Goal: Task Accomplishment & Management: Complete application form

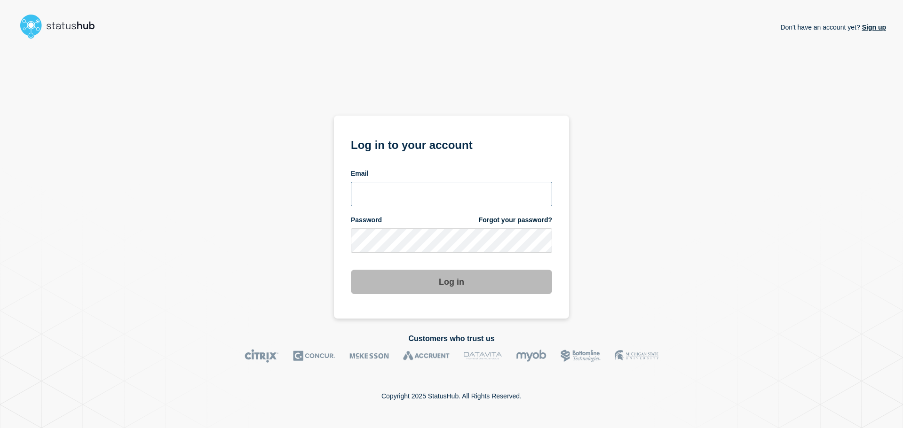
click at [393, 195] on input "email input" at bounding box center [451, 194] width 201 height 24
type input "[EMAIL_ADDRESS][PERSON_NAME][DOMAIN_NAME]"
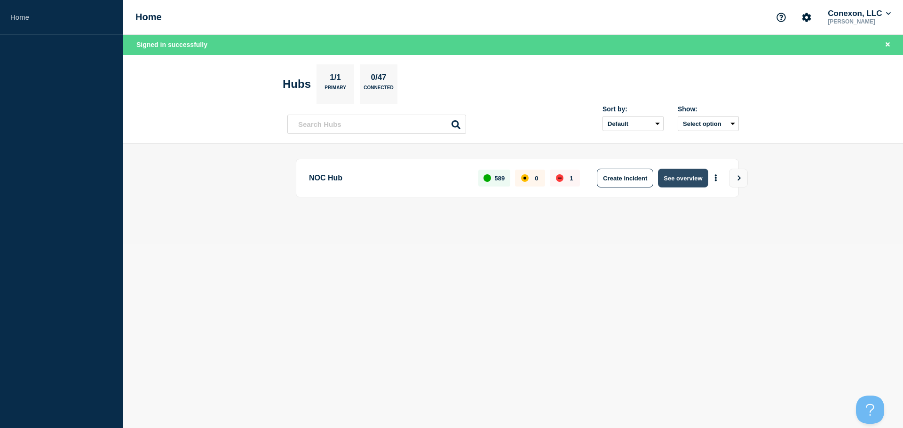
click at [673, 172] on button "See overview" at bounding box center [683, 178] width 50 height 19
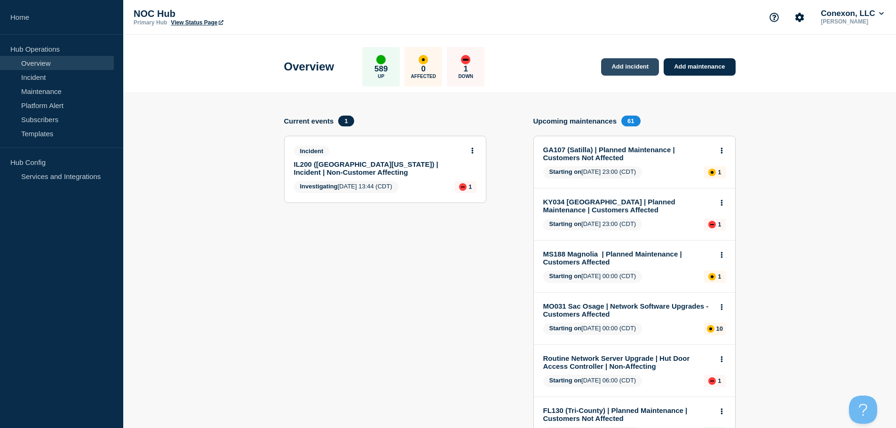
click at [631, 71] on link "Add incident" at bounding box center [630, 66] width 58 height 17
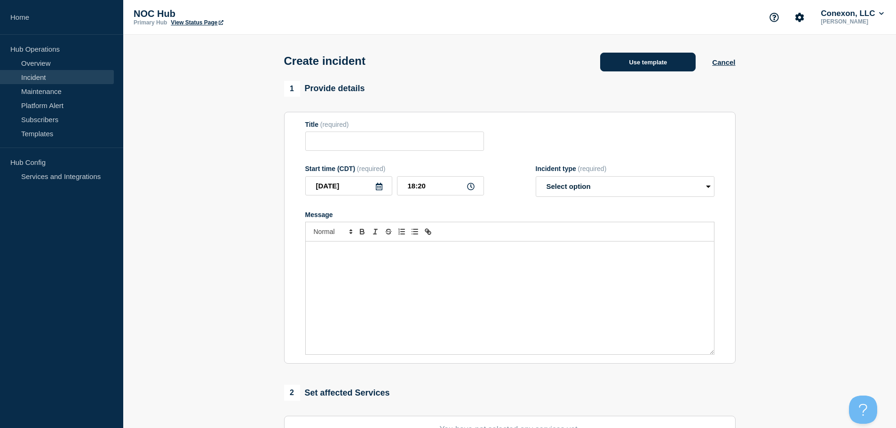
click at [656, 64] on button "Use template" at bounding box center [647, 62] width 95 height 19
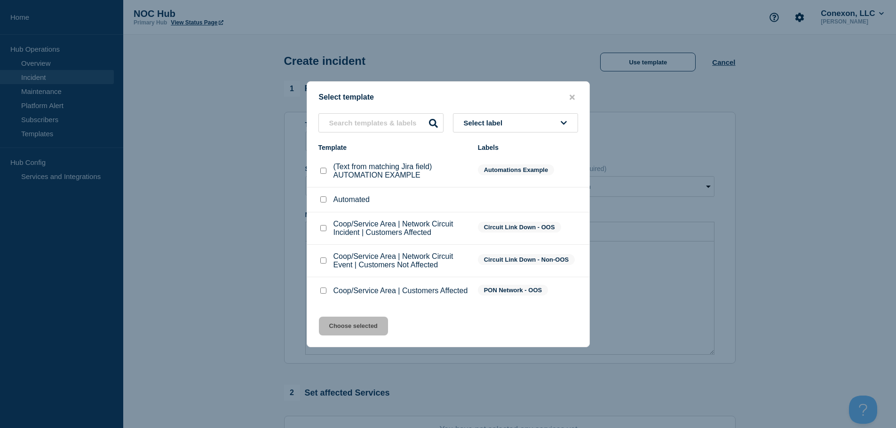
click at [321, 289] on div at bounding box center [322, 290] width 9 height 9
click at [324, 293] on input "Coop/Service Area | Customers Affected checkbox" at bounding box center [323, 291] width 6 height 6
checkbox input "true"
click at [350, 329] on button "Choose selected" at bounding box center [353, 326] width 69 height 19
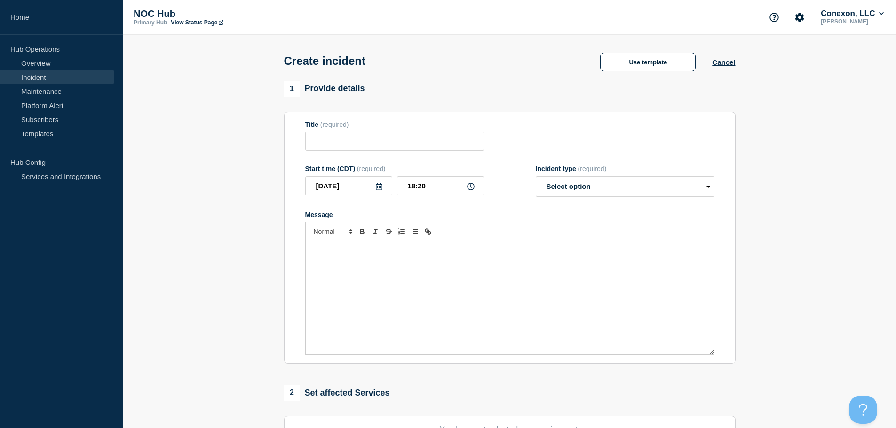
type input "Coop/Service Area | Customers Affected"
select select "investigating"
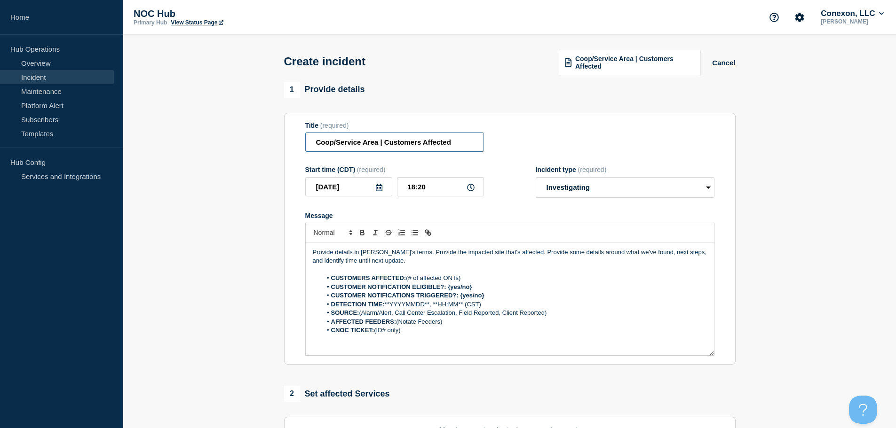
drag, startPoint x: 379, startPoint y: 147, endPoint x: 286, endPoint y: 153, distance: 93.8
click at [286, 153] on section "Title (required) Coop/Service Area | Customers Affected Start time (CDT) (requi…" at bounding box center [510, 239] width 452 height 253
type input "FL158 Escambia | Customers Affected"
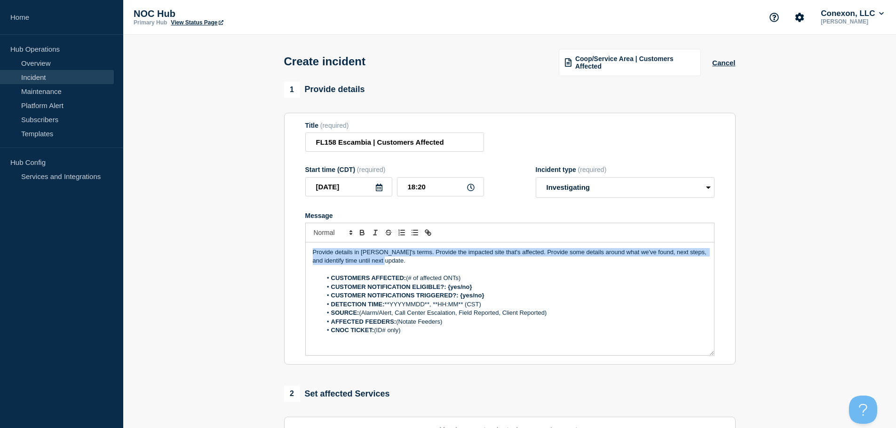
drag, startPoint x: 397, startPoint y: 267, endPoint x: 228, endPoint y: 226, distance: 173.2
click at [228, 226] on section "1 Provide details Title (required) FL158 Escambia | Customers Affected Start ti…" at bounding box center [509, 351] width 773 height 539
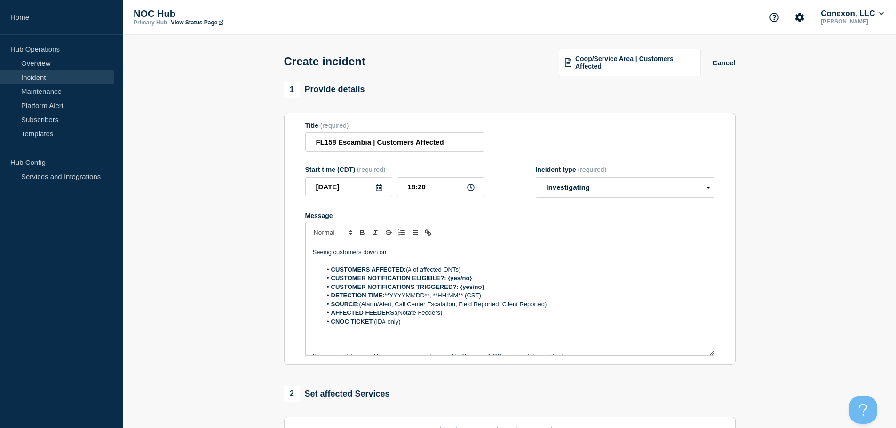
click at [401, 257] on p "Seeing customers down on" at bounding box center [510, 252] width 394 height 8
drag, startPoint x: 468, startPoint y: 269, endPoint x: 407, endPoint y: 271, distance: 60.7
click at [407, 271] on li "CUSTOMERS AFFECTED: (# of affected ONTs)" at bounding box center [514, 270] width 385 height 8
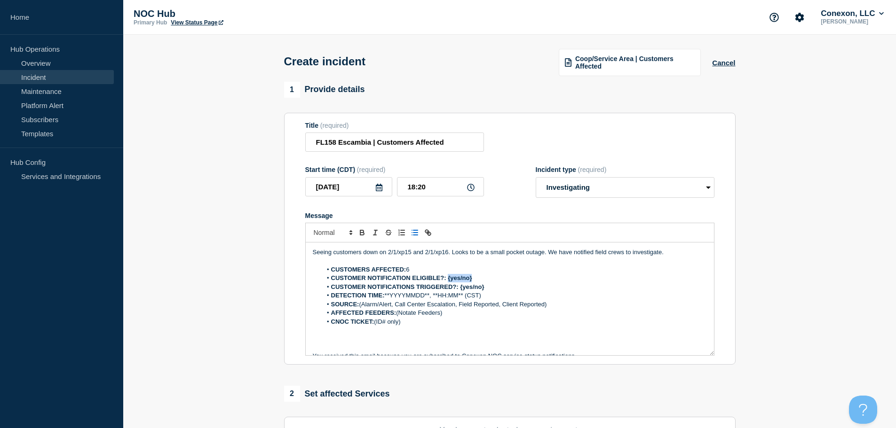
drag, startPoint x: 477, startPoint y: 278, endPoint x: 449, endPoint y: 282, distance: 28.9
click at [449, 282] on li "CUSTOMER NOTIFICATION ELIGIBLE?: {yes/no}" at bounding box center [514, 278] width 385 height 8
drag, startPoint x: 484, startPoint y: 292, endPoint x: 460, endPoint y: 291, distance: 23.5
click at [460, 291] on li "CUSTOMER NOTIFICATIONS TRIGGERED?: {yes/no}" at bounding box center [514, 287] width 385 height 8
drag, startPoint x: 490, startPoint y: 297, endPoint x: 397, endPoint y: 291, distance: 93.8
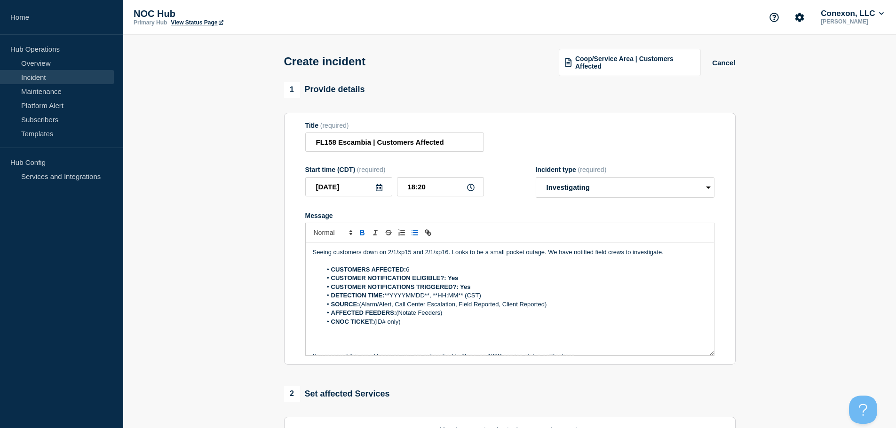
click at [397, 299] on li "DETECTION TIME: **YYYYMMDD**, **HH:MM** (CST)" at bounding box center [514, 296] width 385 height 8
drag, startPoint x: 351, startPoint y: 190, endPoint x: 284, endPoint y: 200, distance: 68.5
click at [284, 200] on section "Title (required) FL158 Escambia | Customers Affected Start time (CDT) (required…" at bounding box center [510, 239] width 452 height 253
drag, startPoint x: 432, startPoint y: 295, endPoint x: 387, endPoint y: 294, distance: 45.2
click at [387, 294] on li "DETECTION TIME: **YYYYMMDD**, **HH:MM** (CST)" at bounding box center [514, 296] width 385 height 8
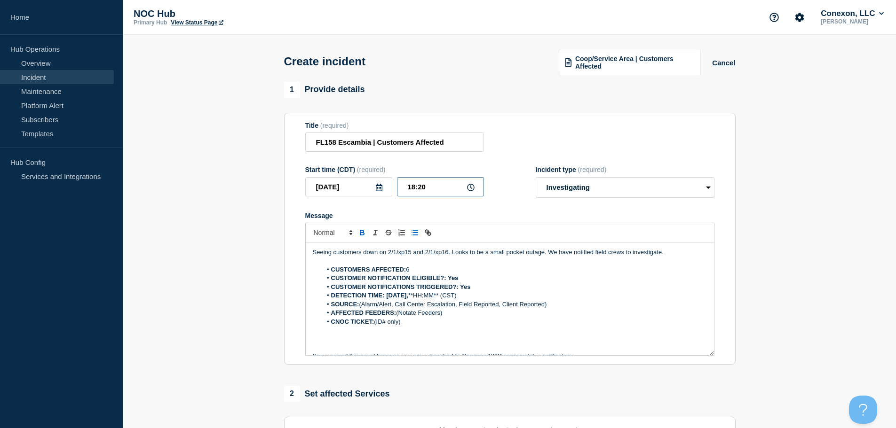
drag, startPoint x: 426, startPoint y: 187, endPoint x: 361, endPoint y: 192, distance: 65.1
click at [359, 190] on div "2025-09-30 18:20" at bounding box center [394, 186] width 179 height 19
drag, startPoint x: 451, startPoint y: 295, endPoint x: 420, endPoint y: 294, distance: 30.1
click at [420, 294] on li "DETECTION TIME: 2025-09-30, **HH:MM** (CST)" at bounding box center [514, 296] width 385 height 8
drag, startPoint x: 544, startPoint y: 306, endPoint x: 458, endPoint y: 309, distance: 86.1
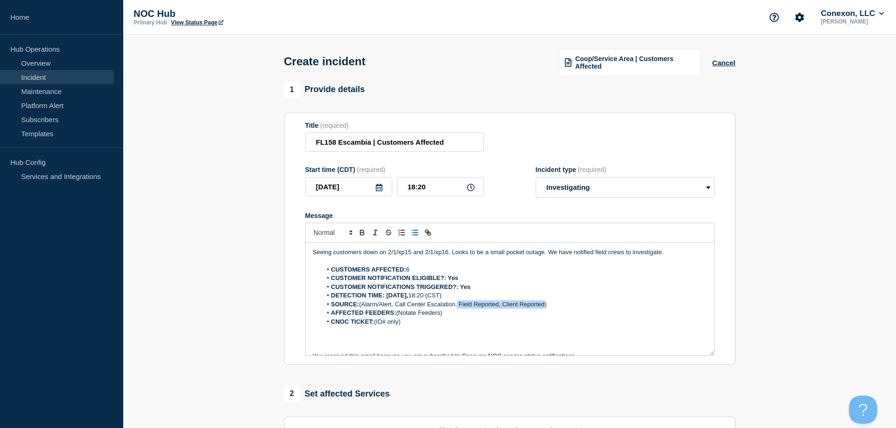
click at [458, 309] on li "SOURCE: (Alarm/Alert, Call Center Escalation, Field Reported, Client Reported)" at bounding box center [514, 305] width 385 height 8
drag, startPoint x: 553, startPoint y: 308, endPoint x: 362, endPoint y: 307, distance: 191.0
click at [362, 307] on li "SOURCE: (Alarm/Alert, Call Center Escalation, Field Reported, Client Reported)" at bounding box center [514, 305] width 385 height 8
click at [397, 351] on p "Message" at bounding box center [510, 348] width 394 height 8
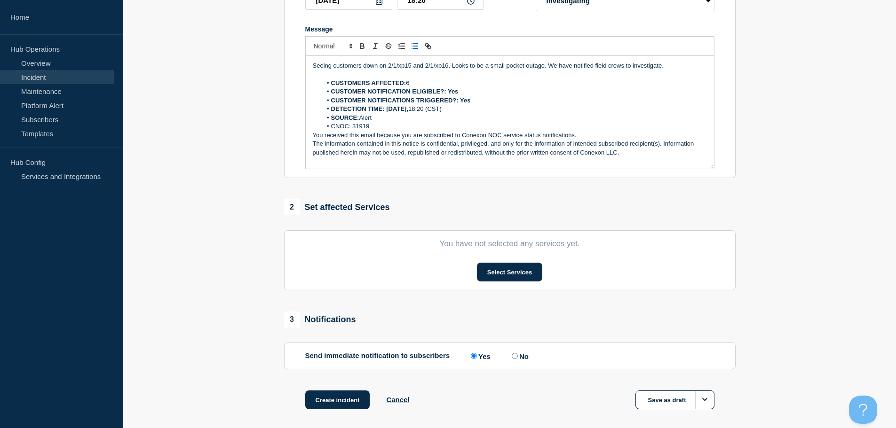
scroll to position [188, 0]
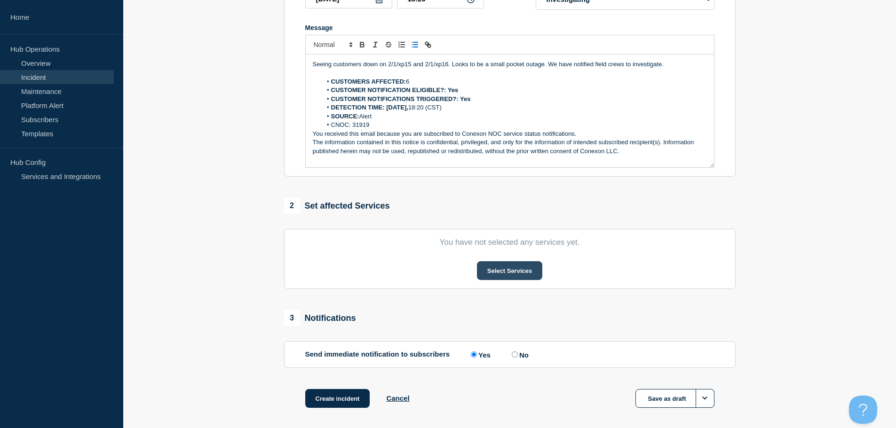
click at [536, 274] on button "Select Services" at bounding box center [509, 271] width 65 height 19
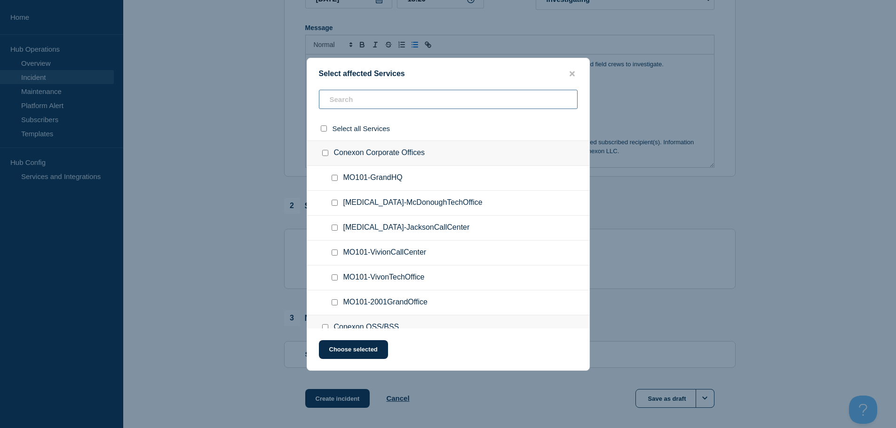
click at [340, 93] on input "text" at bounding box center [448, 99] width 259 height 19
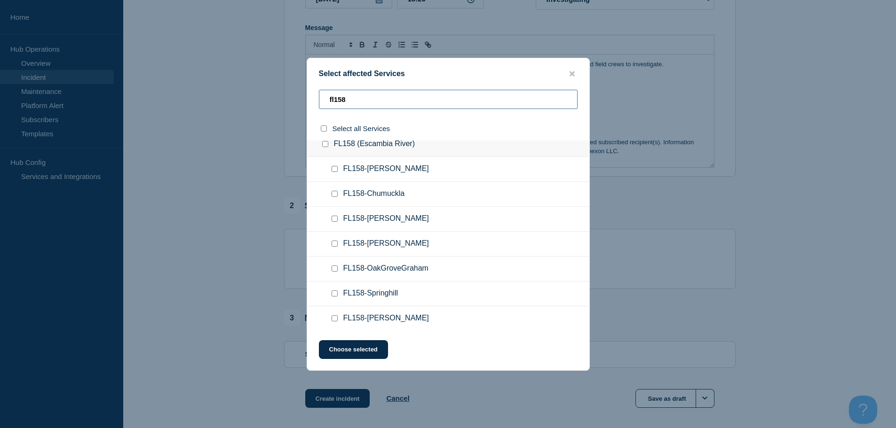
scroll to position [12, 0]
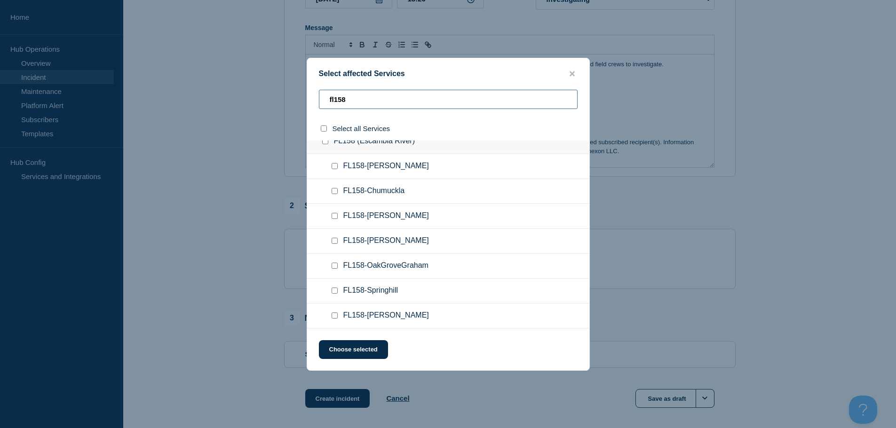
type input "fl158"
click at [336, 315] on input "FL158-Wallace checkbox" at bounding box center [335, 316] width 6 height 6
checkbox input "true"
click at [349, 350] on button "Choose selected" at bounding box center [353, 350] width 69 height 19
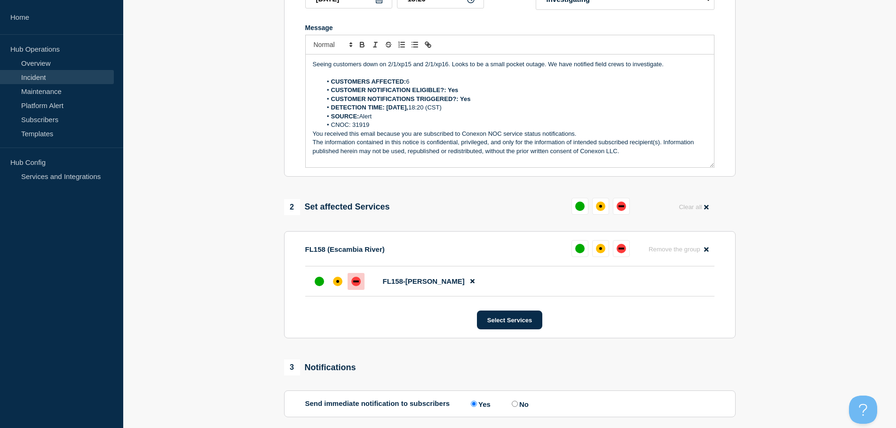
click at [362, 280] on li "FL158-Wallace" at bounding box center [509, 282] width 409 height 30
click at [359, 279] on div at bounding box center [356, 281] width 17 height 17
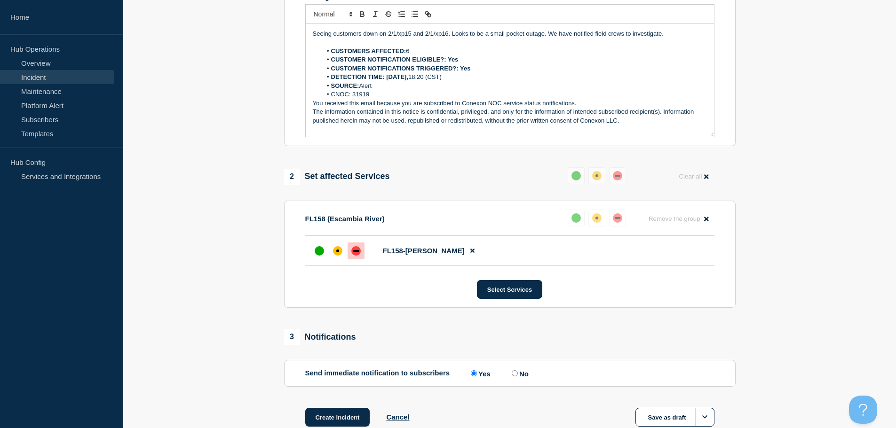
scroll to position [235, 0]
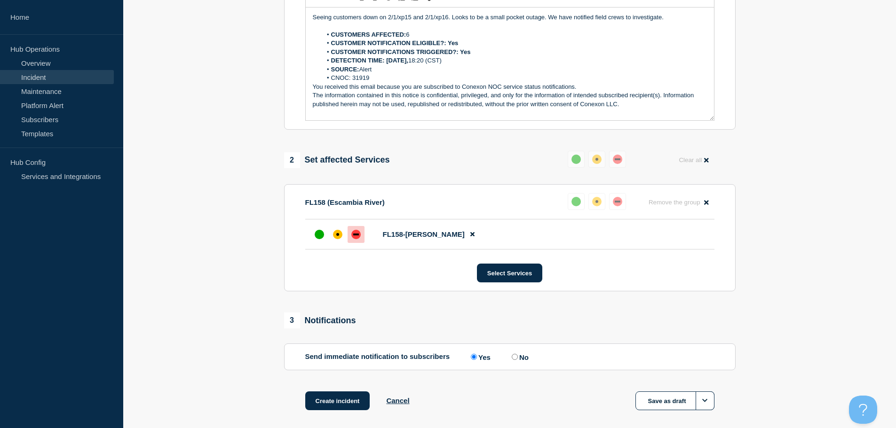
click at [352, 234] on div "down" at bounding box center [355, 234] width 9 height 9
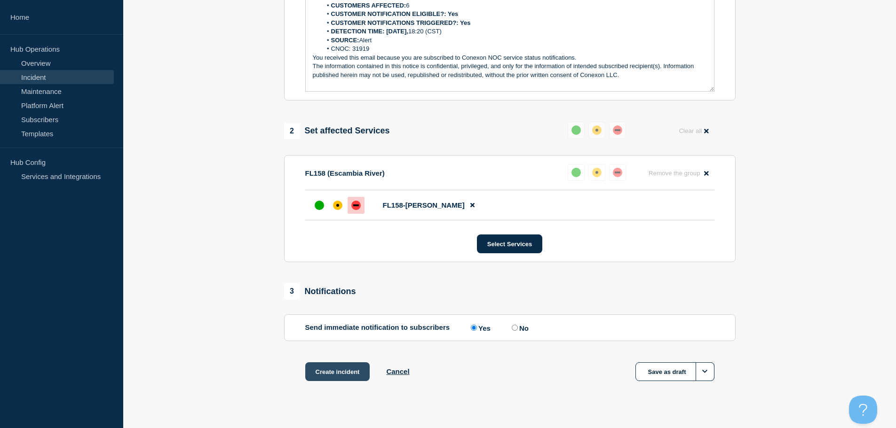
scroll to position [280, 0]
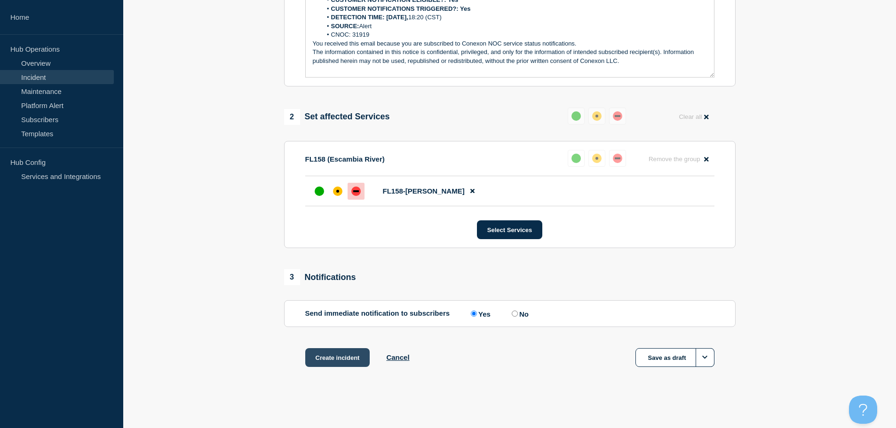
drag, startPoint x: 335, startPoint y: 365, endPoint x: 342, endPoint y: 356, distance: 11.8
click at [336, 362] on button "Create incident" at bounding box center [337, 358] width 65 height 19
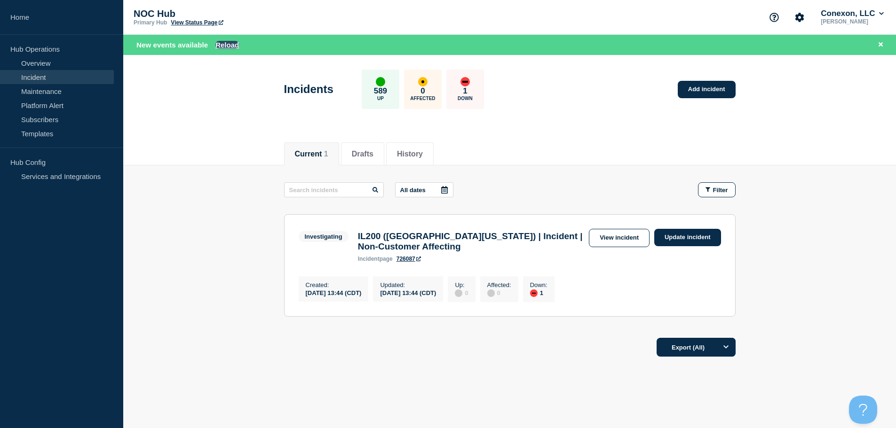
click at [222, 45] on button "Reload" at bounding box center [227, 45] width 24 height 8
